Goal: Information Seeking & Learning: Learn about a topic

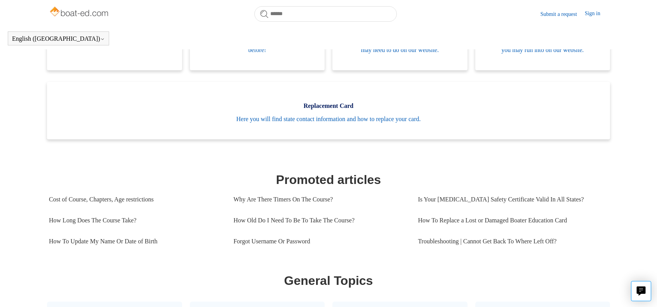
scroll to position [211, 0]
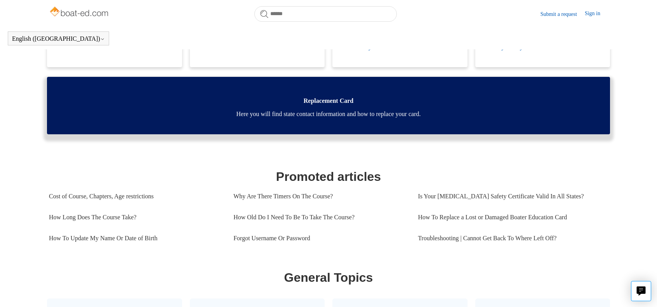
click at [381, 134] on link "Replacement Card Here you will find state contact information and how to replac…" at bounding box center [328, 105] width 563 height 57
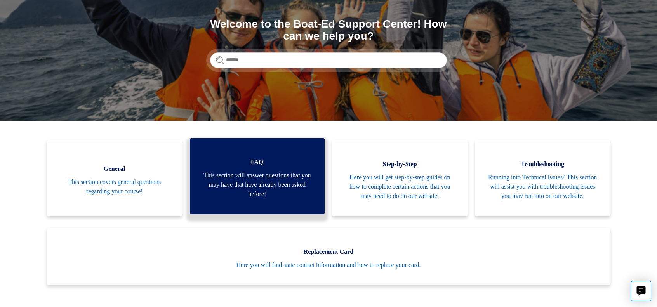
scroll to position [78, 0]
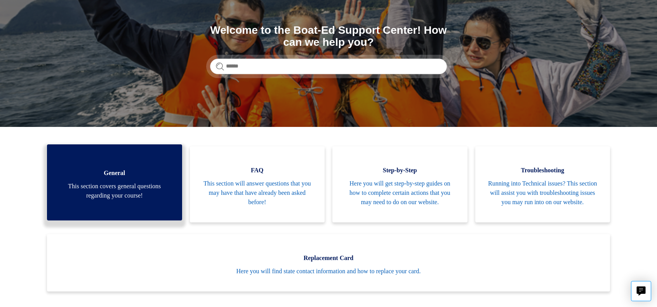
click at [152, 182] on link "General This section covers general questions regarding your course!" at bounding box center [114, 182] width 135 height 76
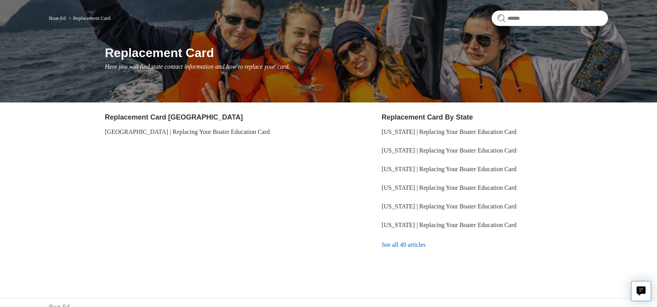
scroll to position [66, 0]
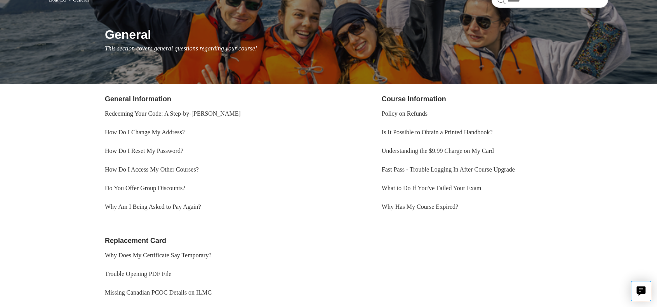
scroll to position [78, 0]
